Goal: Information Seeking & Learning: Learn about a topic

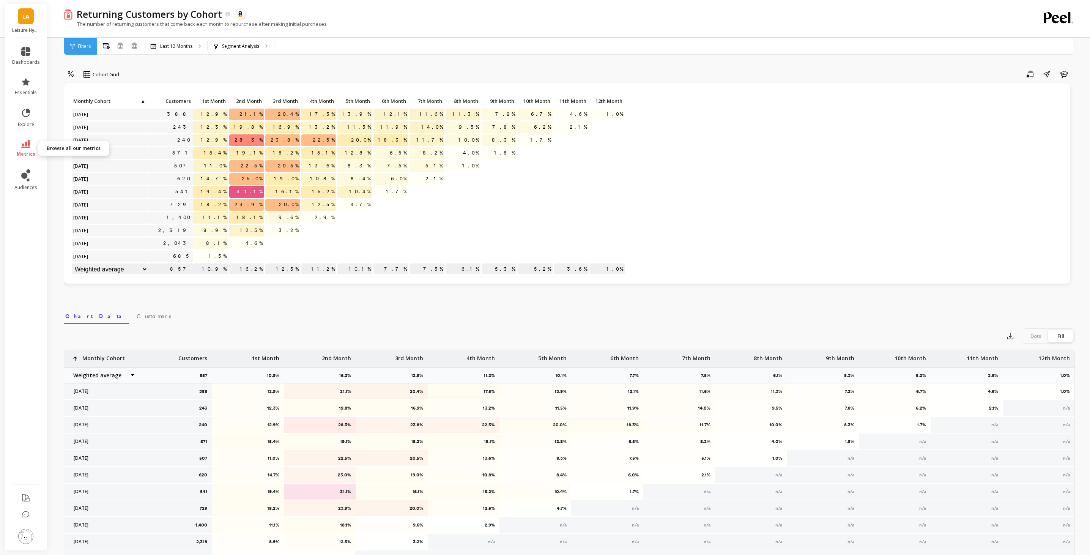
click at [30, 154] on span "metrics" at bounding box center [26, 154] width 19 height 6
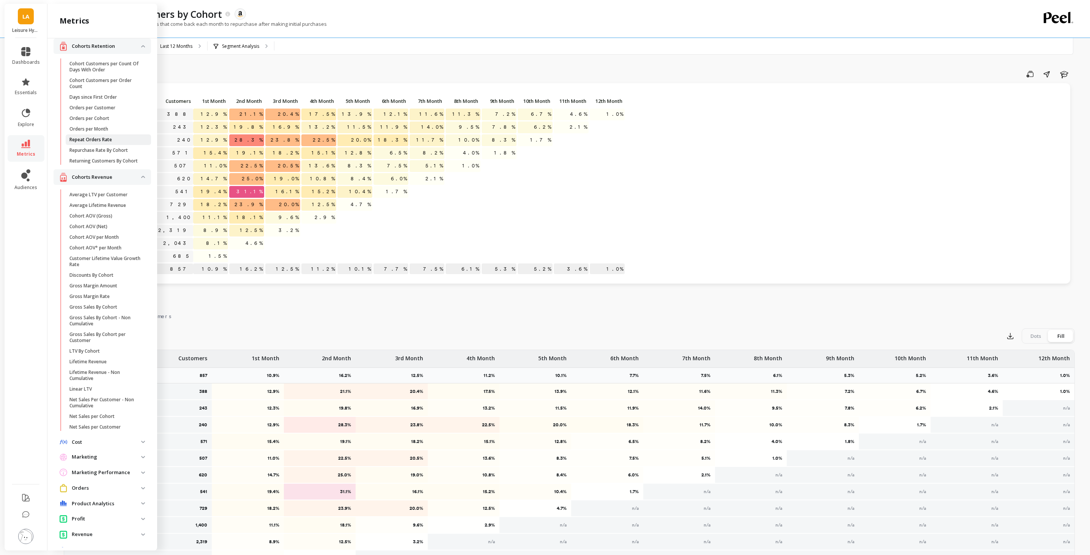
scroll to position [7, 0]
click at [136, 150] on span "Repurchase Rate By Cohort" at bounding box center [105, 151] width 73 height 6
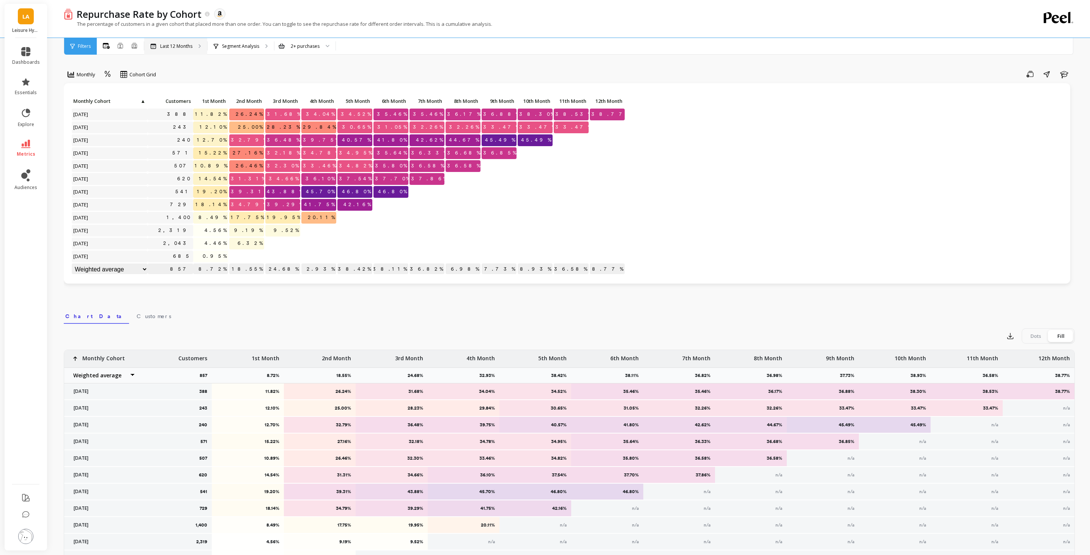
click at [196, 50] on div "Last 12 Months" at bounding box center [175, 46] width 63 height 17
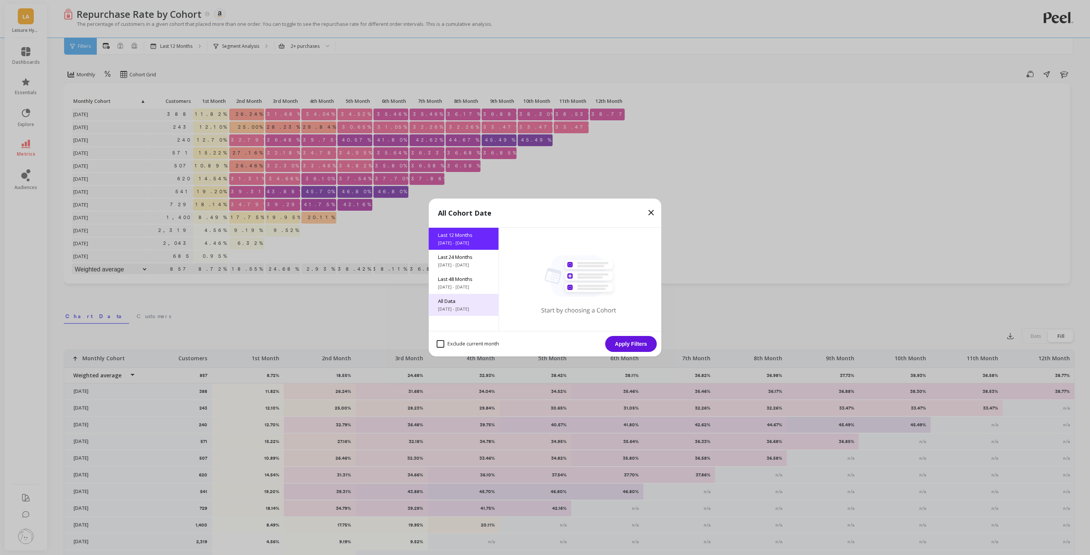
click at [470, 304] on span "All Data" at bounding box center [464, 301] width 52 height 7
click at [629, 337] on button "Apply Filters" at bounding box center [631, 344] width 52 height 16
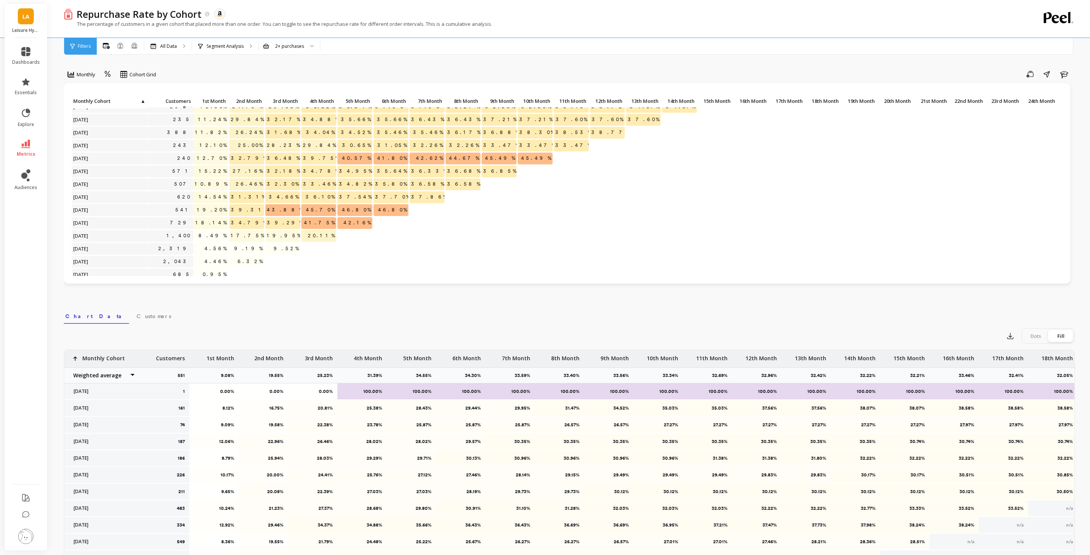
scroll to position [135, 0]
click at [309, 50] on div at bounding box center [309, 46] width 9 height 17
click at [309, 83] on div "3+ purchases" at bounding box center [289, 81] width 51 height 7
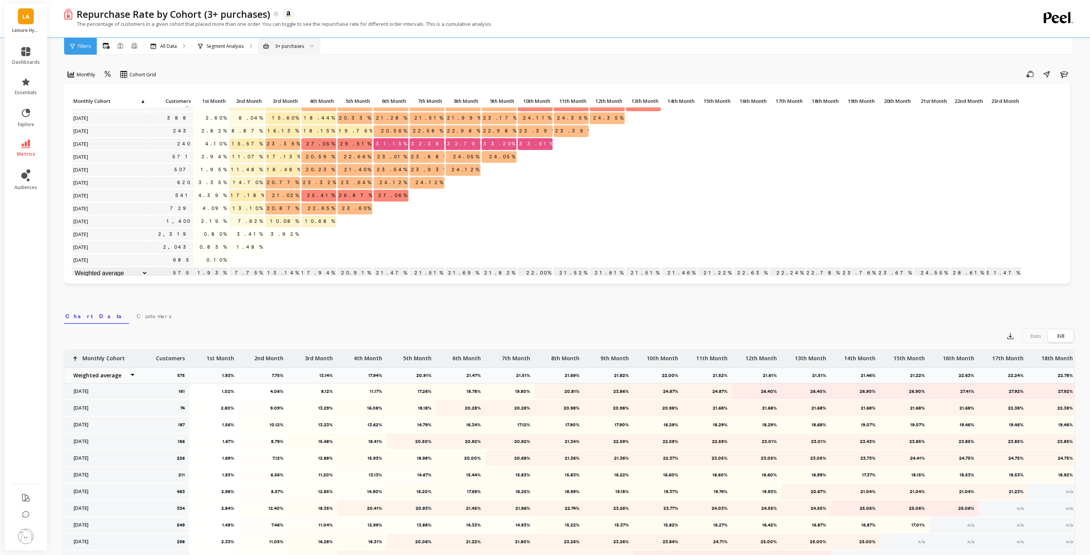
scroll to position [142, 0]
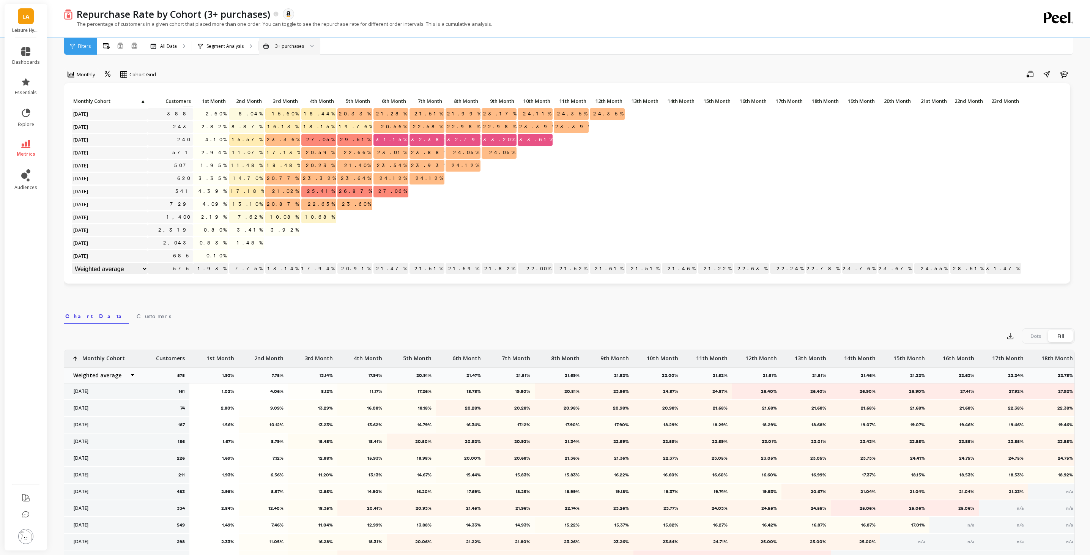
click at [312, 52] on div at bounding box center [309, 46] width 9 height 17
click at [293, 128] on div "10+ purchases" at bounding box center [289, 124] width 51 height 7
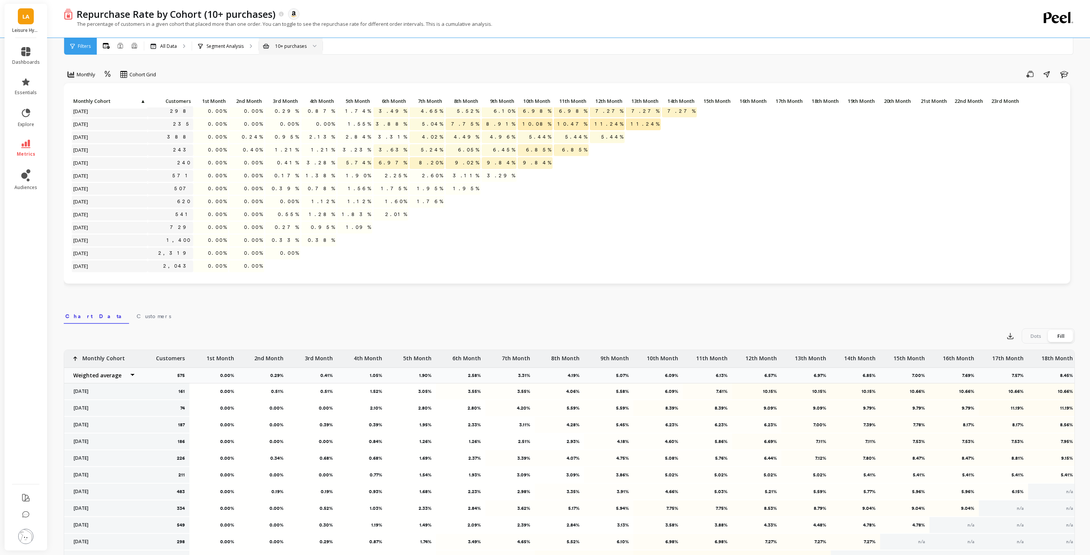
scroll to position [142, 0]
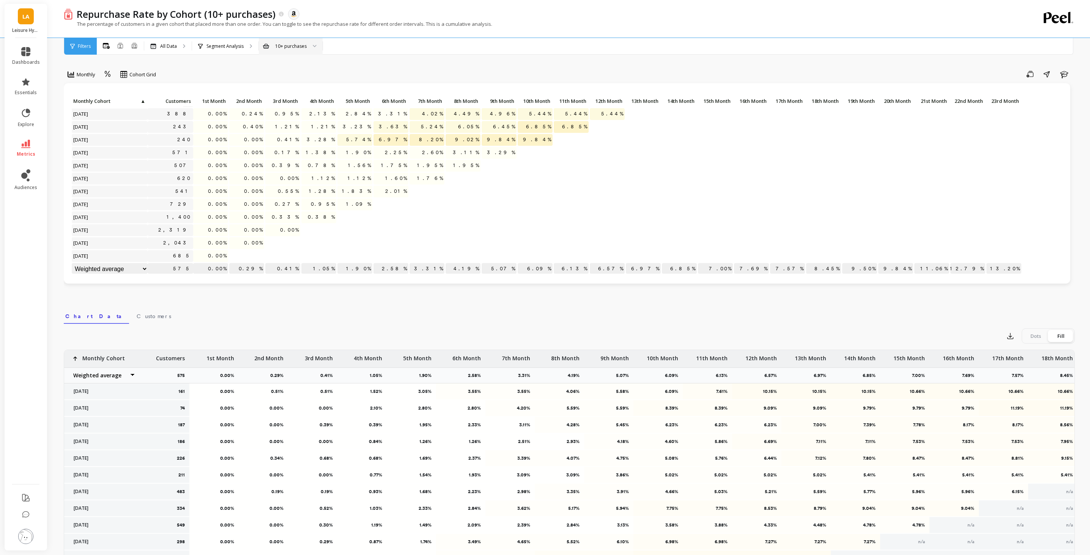
click at [293, 48] on div "10+ purchases" at bounding box center [291, 46] width 32 height 7
click at [296, 62] on div "2+ purchases" at bounding box center [290, 67] width 63 height 13
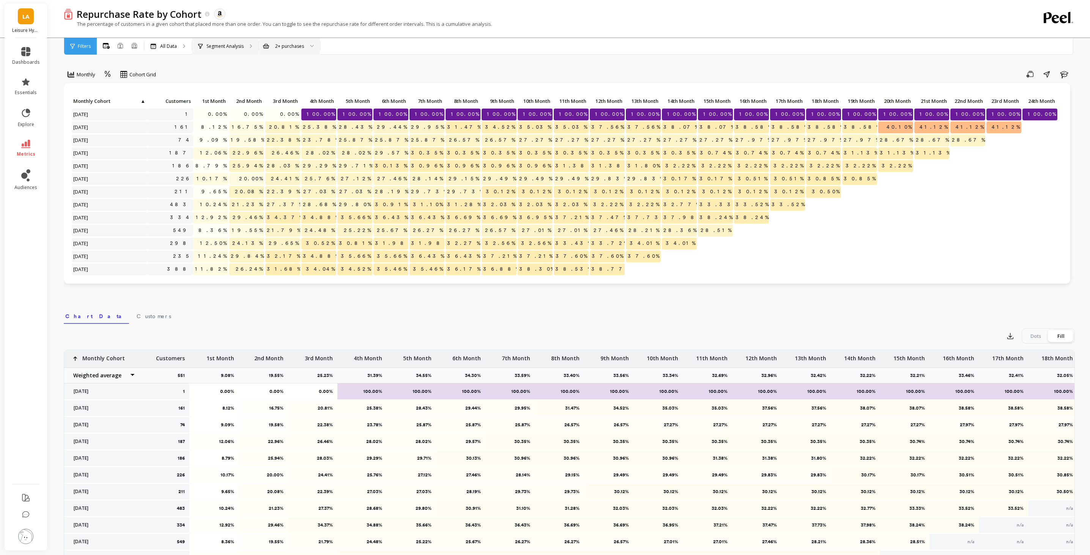
click at [245, 47] on div "Segment Analysis" at bounding box center [225, 46] width 66 height 17
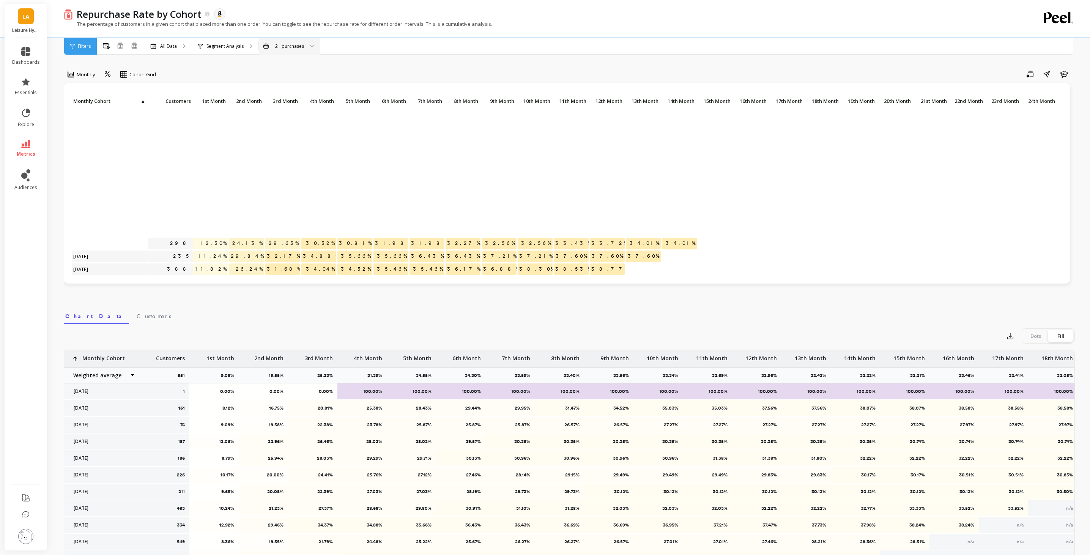
scroll to position [155, 0]
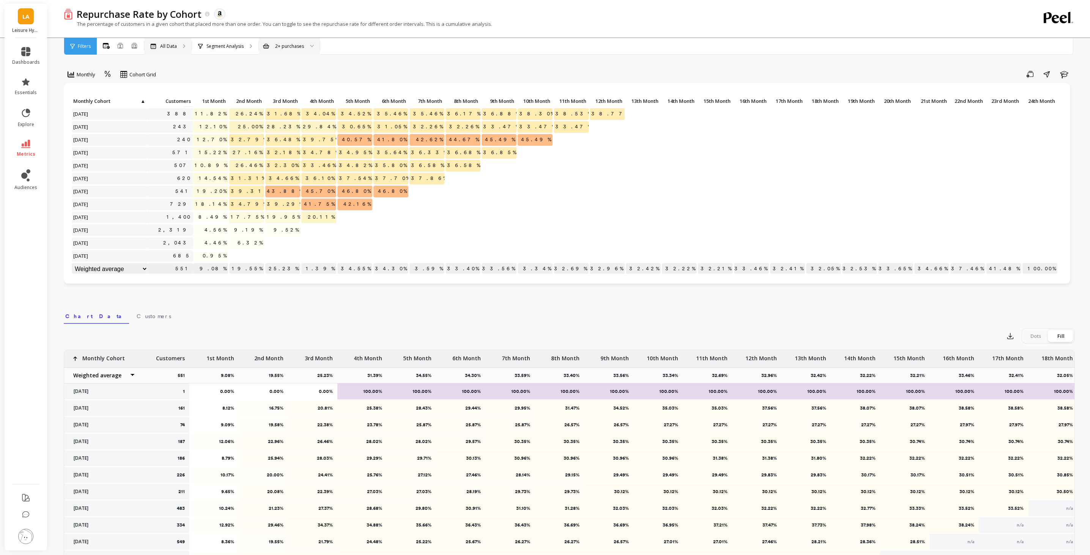
click at [165, 51] on div "All Data" at bounding box center [167, 46] width 47 height 17
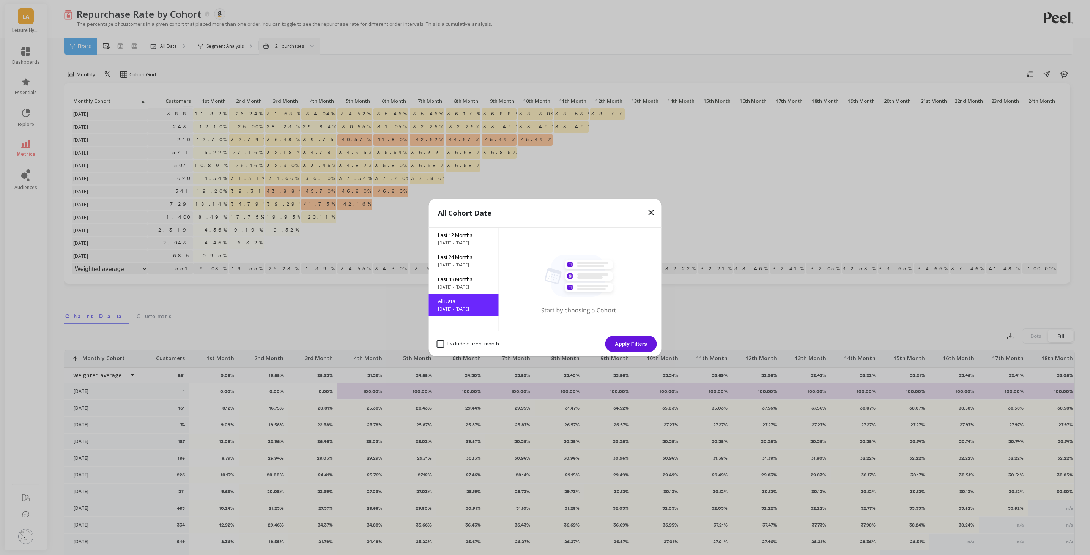
click at [441, 342] on month "Exclude current month" at bounding box center [468, 344] width 62 height 8
checkbox month "true"
click at [639, 344] on button "Apply Filters" at bounding box center [631, 344] width 52 height 16
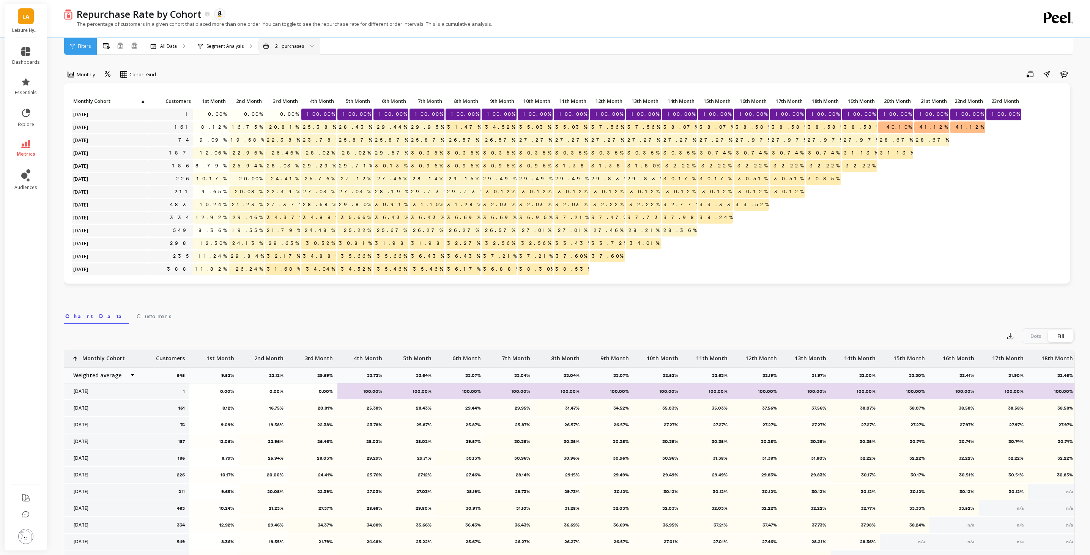
scroll to position [142, 0]
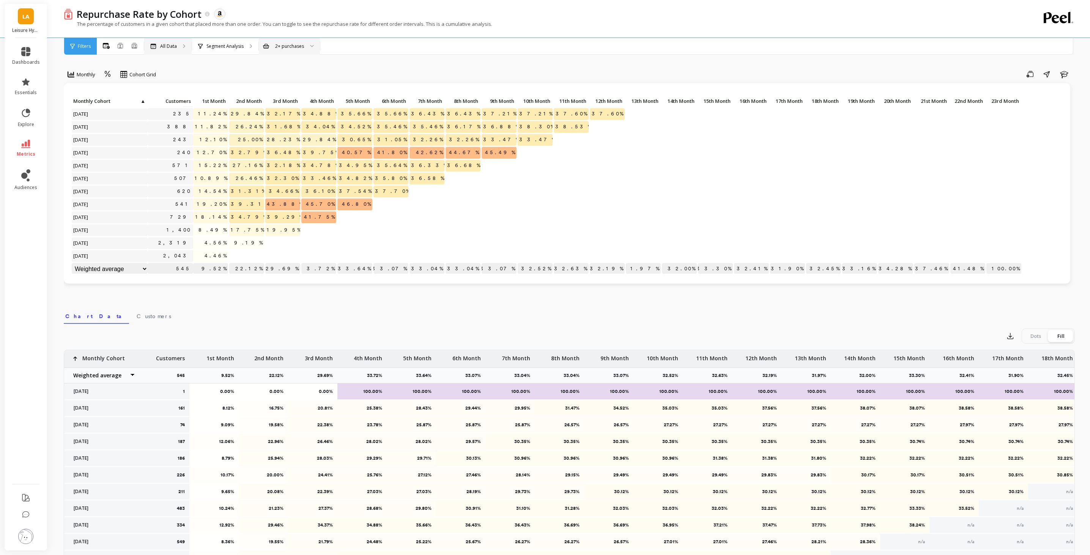
click at [180, 45] on div "All Data" at bounding box center [167, 46] width 47 height 17
